Goal: Task Accomplishment & Management: Complete application form

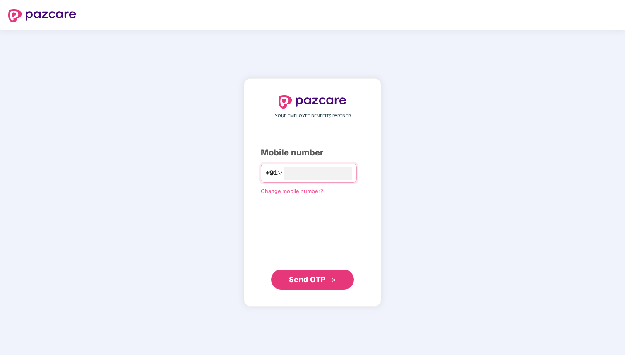
type input "**********"
click at [317, 284] on span "Send OTP" at bounding box center [313, 280] width 48 height 12
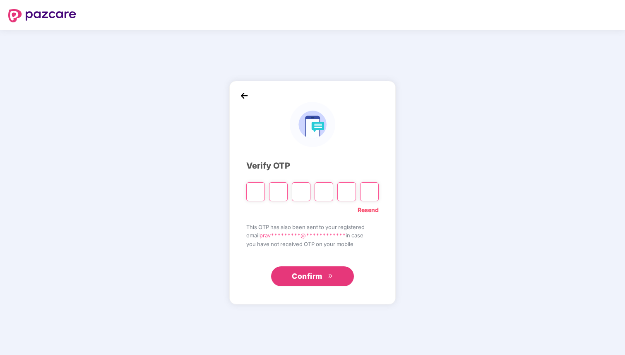
click at [368, 208] on link "Resend" at bounding box center [368, 209] width 21 height 9
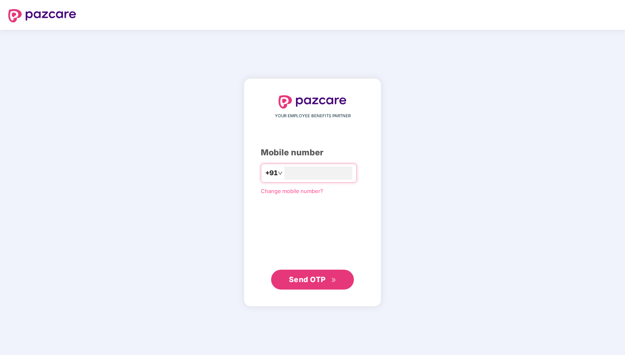
type input "**********"
click at [320, 277] on span "Send OTP" at bounding box center [307, 279] width 37 height 9
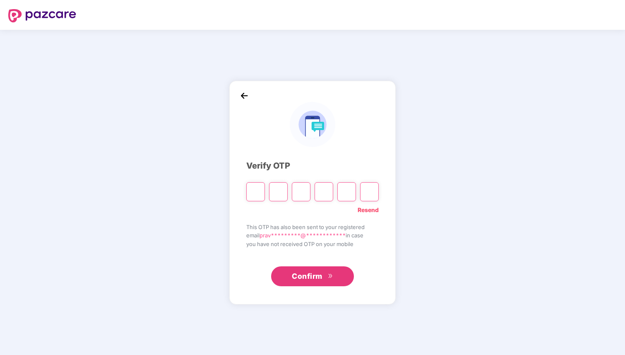
type input "*"
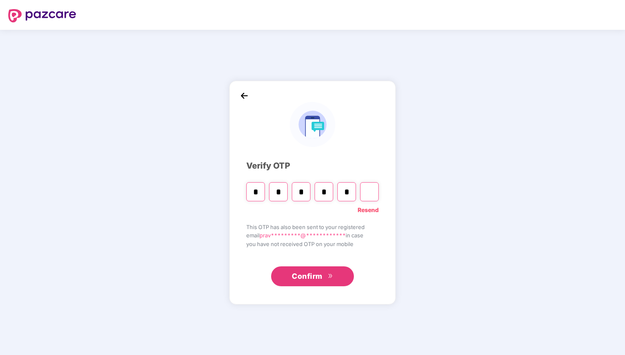
type input "*"
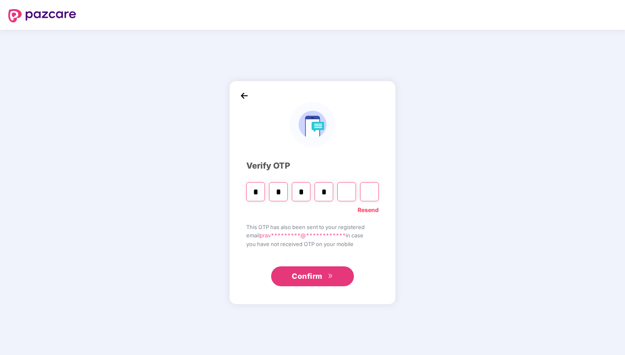
type input "*"
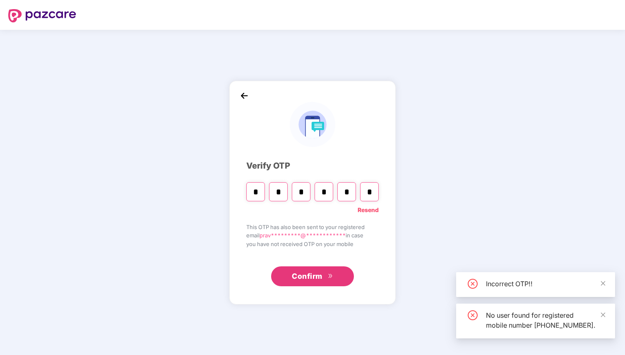
type input "*"
click at [243, 97] on img at bounding box center [244, 95] width 12 height 12
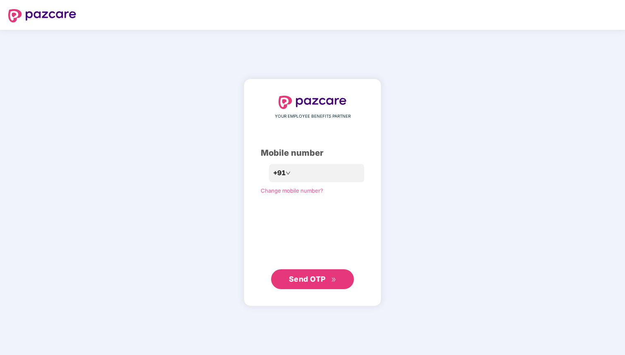
click at [309, 281] on span "Send OTP" at bounding box center [307, 279] width 37 height 9
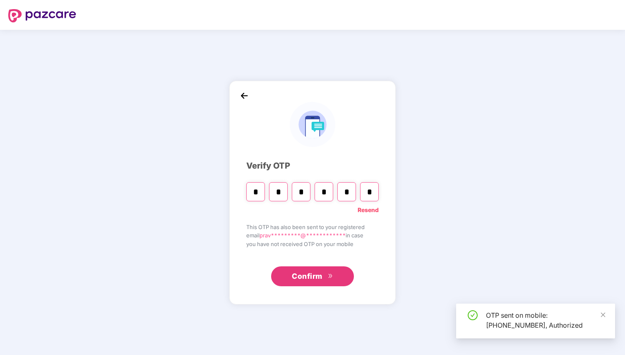
click at [359, 195] on div "* * * * * *" at bounding box center [312, 188] width 133 height 25
click at [365, 191] on input "*" at bounding box center [369, 191] width 19 height 19
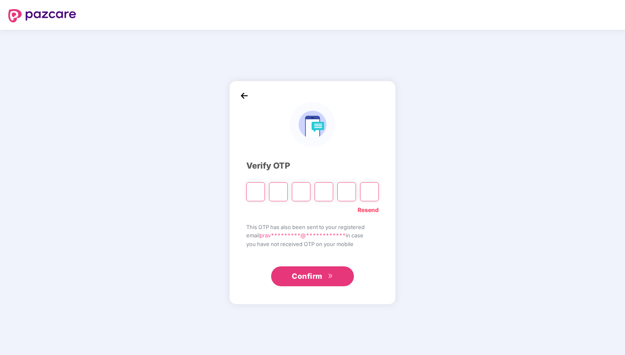
type input "*"
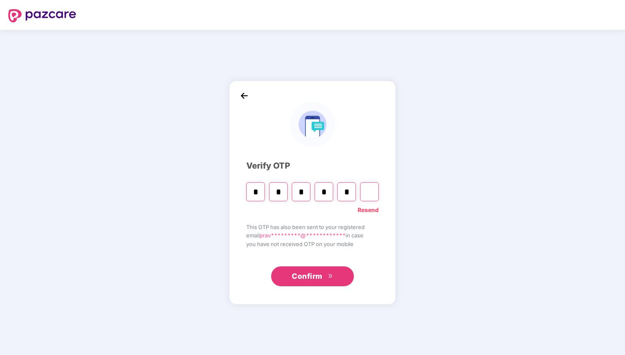
type input "*"
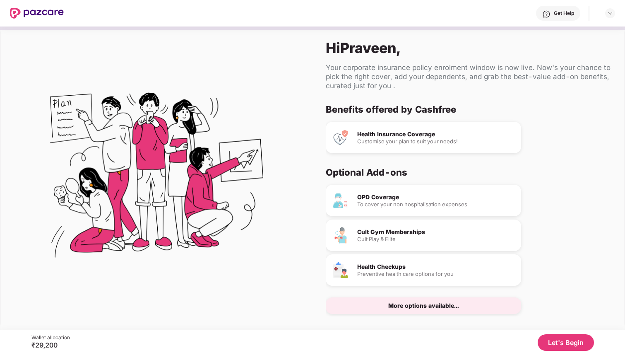
click at [574, 339] on button "Let's Begin" at bounding box center [566, 342] width 56 height 17
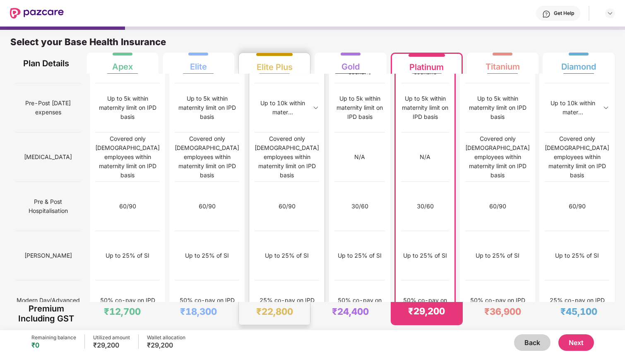
scroll to position [776, 0]
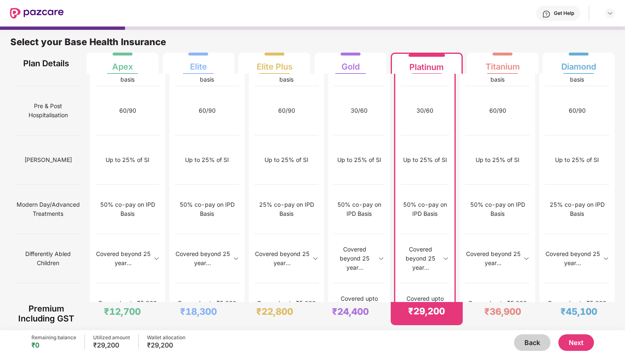
click at [574, 342] on button "Next" at bounding box center [577, 342] width 36 height 17
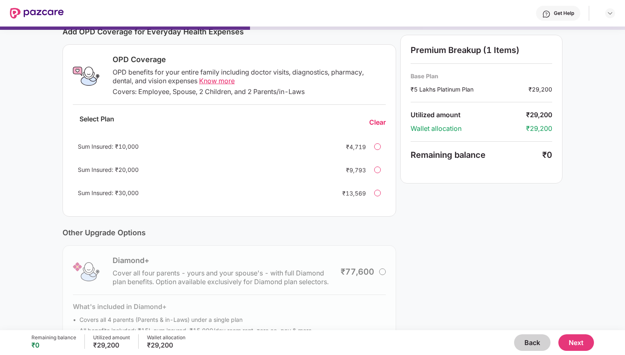
scroll to position [153, 0]
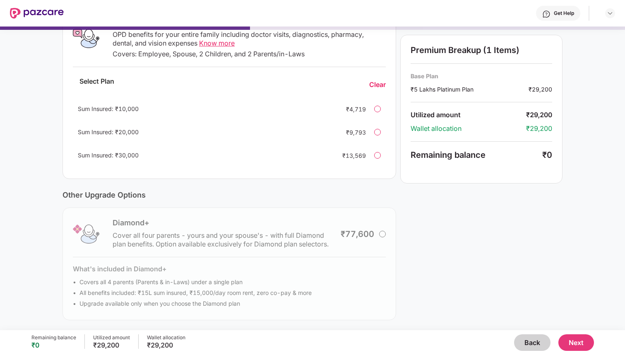
click at [581, 340] on button "Next" at bounding box center [577, 342] width 36 height 17
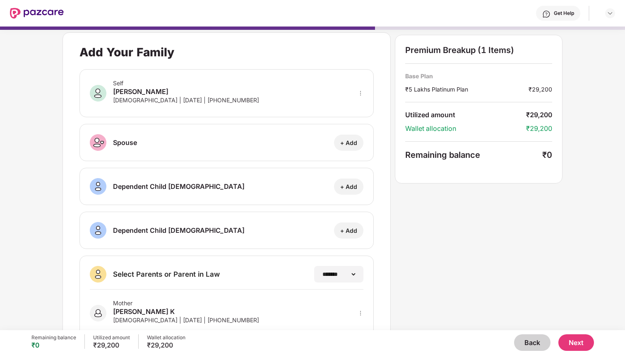
scroll to position [0, 0]
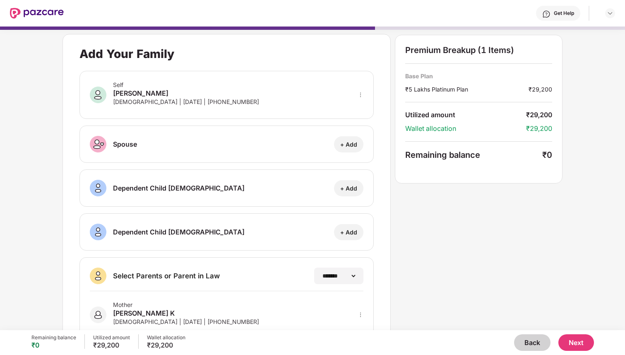
click at [581, 342] on button "Next" at bounding box center [577, 342] width 36 height 17
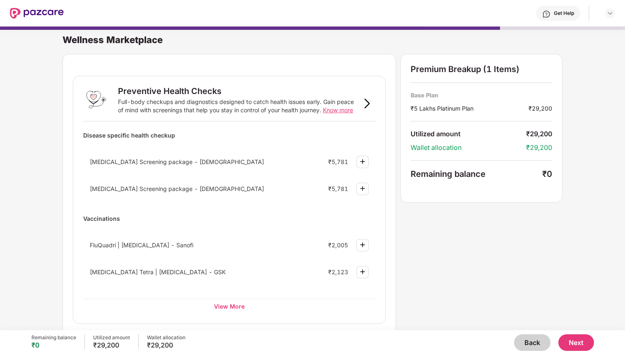
click at [570, 341] on button "Next" at bounding box center [577, 342] width 36 height 17
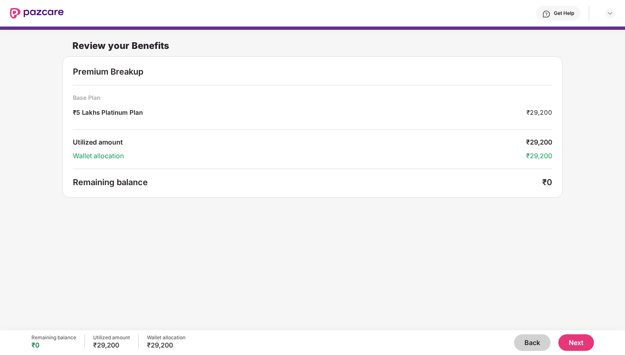
click at [583, 345] on button "Next" at bounding box center [577, 342] width 36 height 17
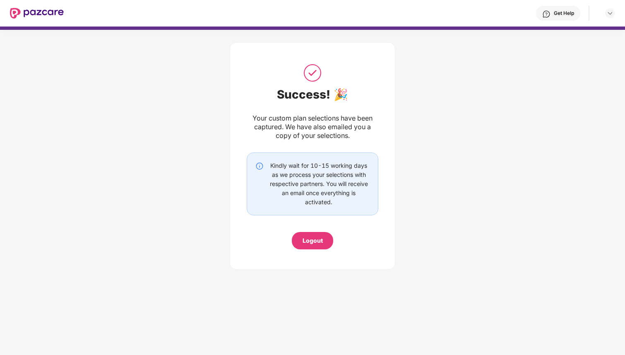
click at [321, 240] on div "Logout" at bounding box center [313, 240] width 20 height 9
